Goal: Information Seeking & Learning: Learn about a topic

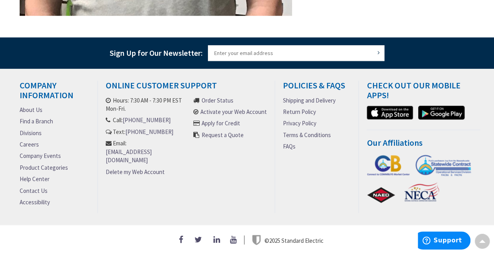
scroll to position [601, 0]
click at [28, 142] on link "Careers" at bounding box center [29, 144] width 19 height 8
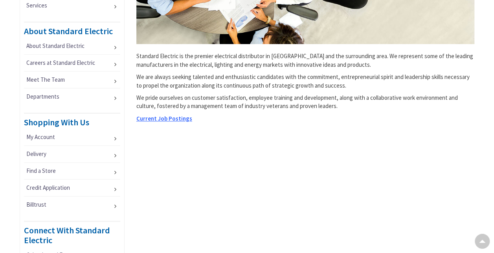
scroll to position [251, 0]
click at [183, 119] on span "Current Job Postings" at bounding box center [164, 117] width 56 height 7
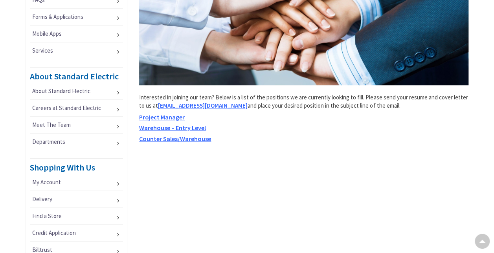
scroll to position [210, 0]
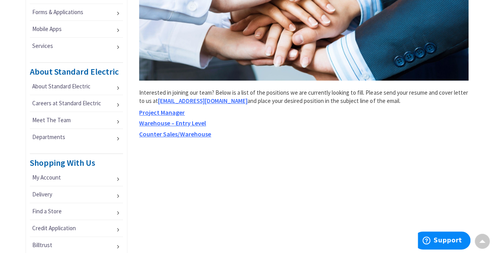
click at [191, 123] on span "Warehouse – Entry Level" at bounding box center [172, 123] width 67 height 8
click at [180, 136] on span "Counter Sales/Warehouse" at bounding box center [175, 134] width 72 height 8
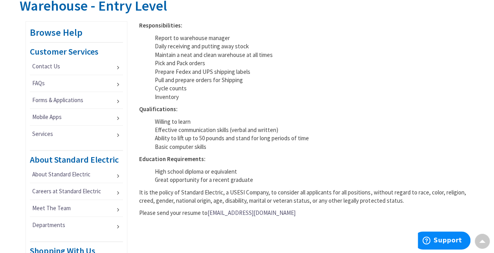
scroll to position [121, 0]
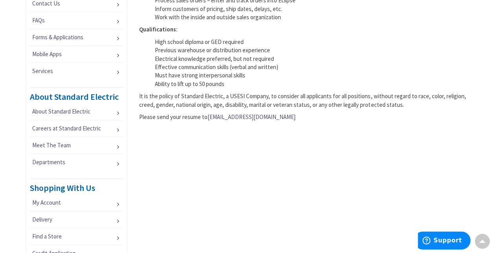
scroll to position [185, 0]
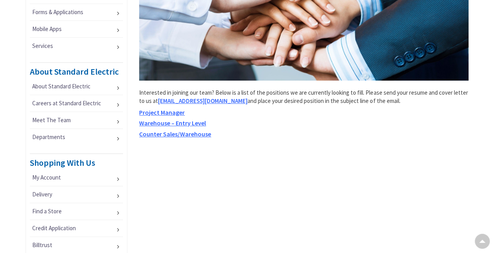
click at [189, 121] on span "Warehouse – Entry Level" at bounding box center [172, 123] width 67 height 8
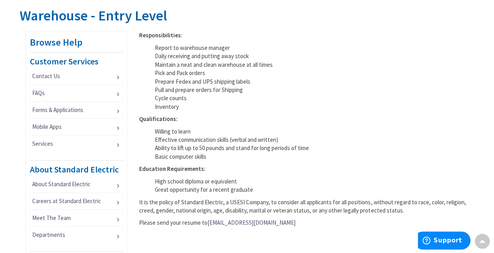
scroll to position [112, 0]
click at [364, 156] on li "Basic computer skills" at bounding box center [312, 156] width 314 height 8
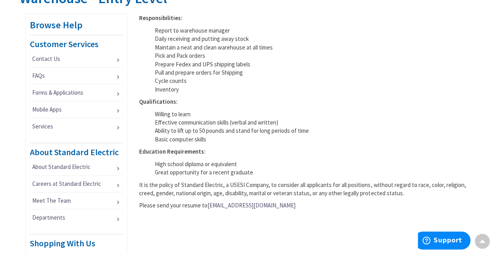
scroll to position [130, 0]
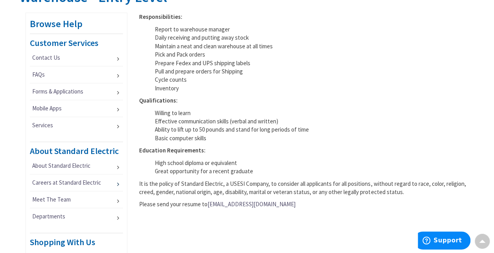
click at [83, 180] on link "Careers at Standard Electric" at bounding box center [76, 182] width 93 height 17
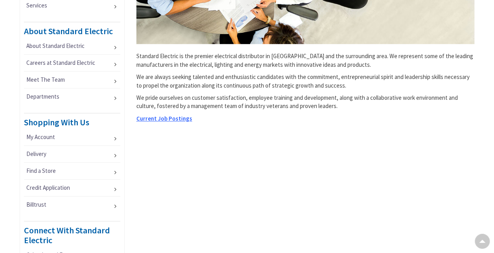
scroll to position [251, 0]
click at [176, 119] on span "Current Job Postings" at bounding box center [164, 117] width 56 height 7
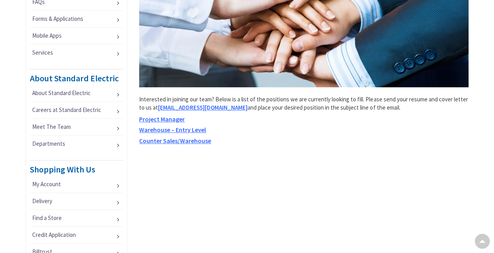
scroll to position [205, 0]
